Goal: Check status: Check status

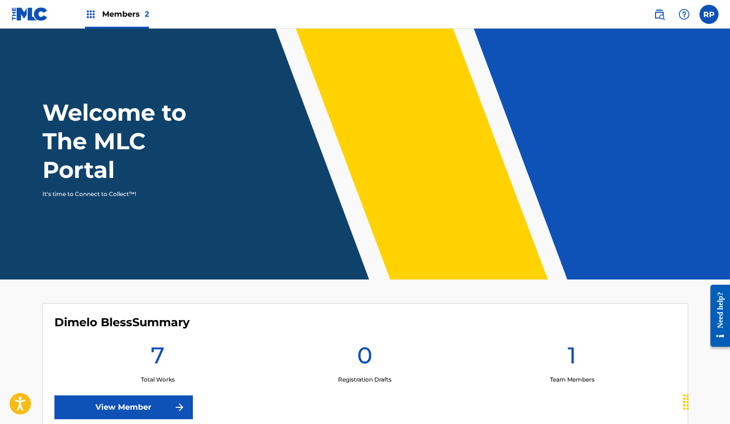
scroll to position [204, 0]
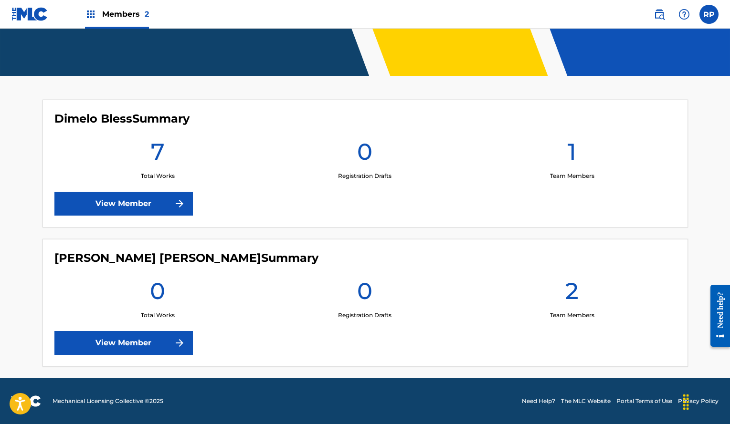
click at [165, 343] on link "View Member" at bounding box center [123, 343] width 138 height 24
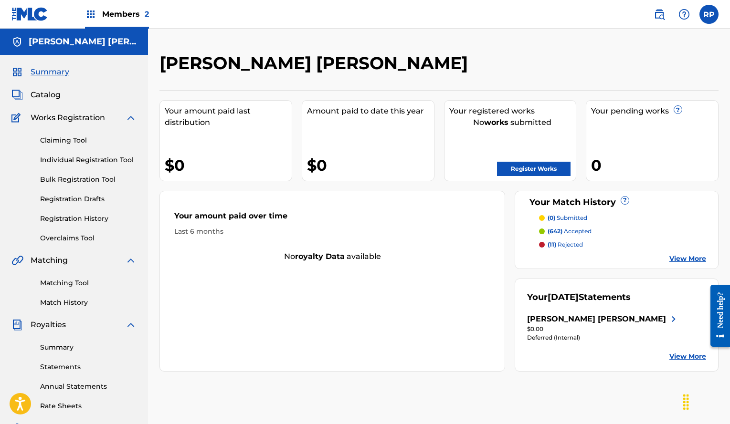
click at [692, 362] on link "View More" at bounding box center [687, 357] width 37 height 10
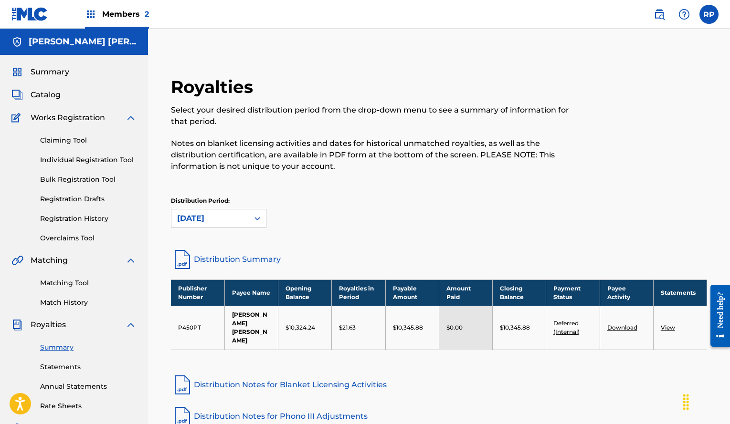
click at [566, 327] on td "Deferred (Internal)" at bounding box center [572, 327] width 53 height 43
click at [568, 325] on td "Deferred (Internal)" at bounding box center [572, 327] width 53 height 43
click at [568, 325] on link "Deferred (Internal)" at bounding box center [566, 328] width 26 height 16
